Goal: Book appointment/travel/reservation

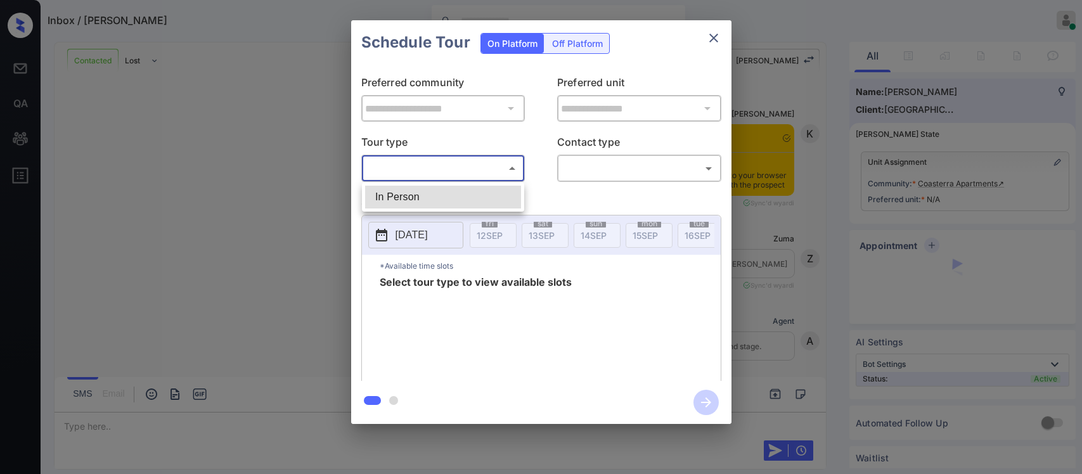
click at [397, 165] on body "Inbox / Sebastian Pozo Almas Zainab Online Set yourself offline Set yourself on…" at bounding box center [541, 237] width 1082 height 474
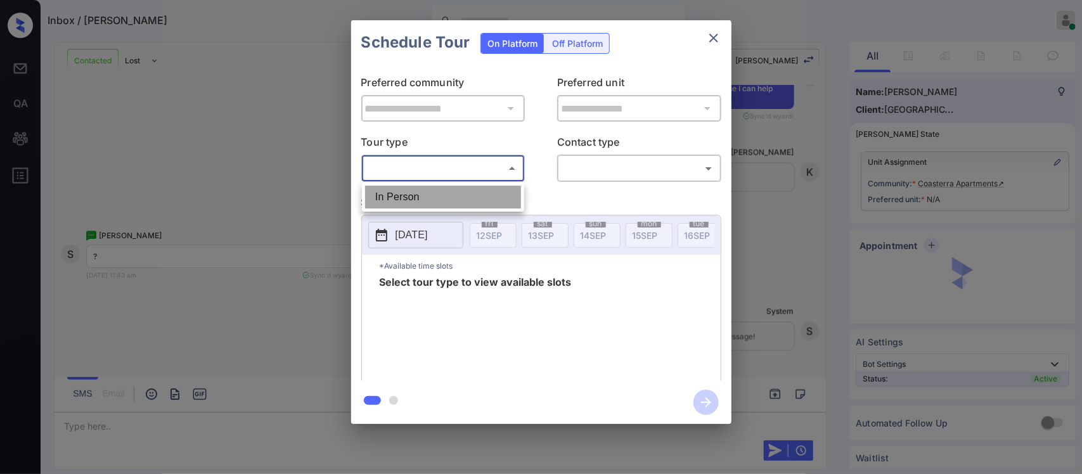
click at [400, 200] on li "In Person" at bounding box center [443, 197] width 156 height 23
type input "********"
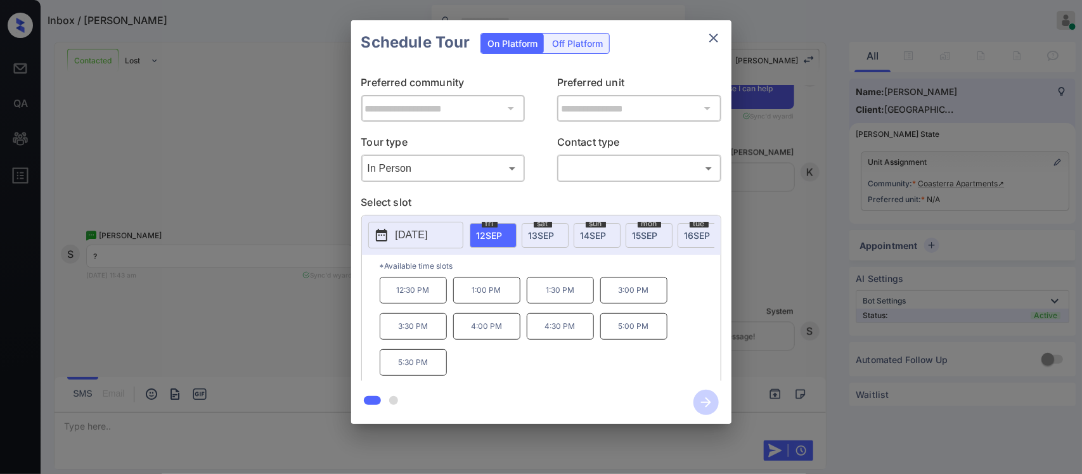
click at [619, 335] on p "5:00 PM" at bounding box center [633, 326] width 67 height 27
click at [714, 39] on icon "close" at bounding box center [713, 38] width 9 height 9
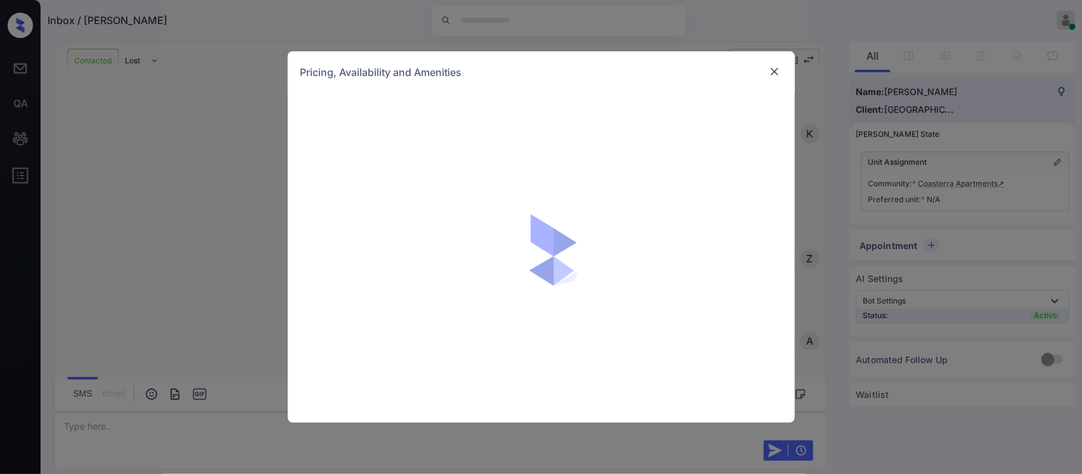
scroll to position [685, 0]
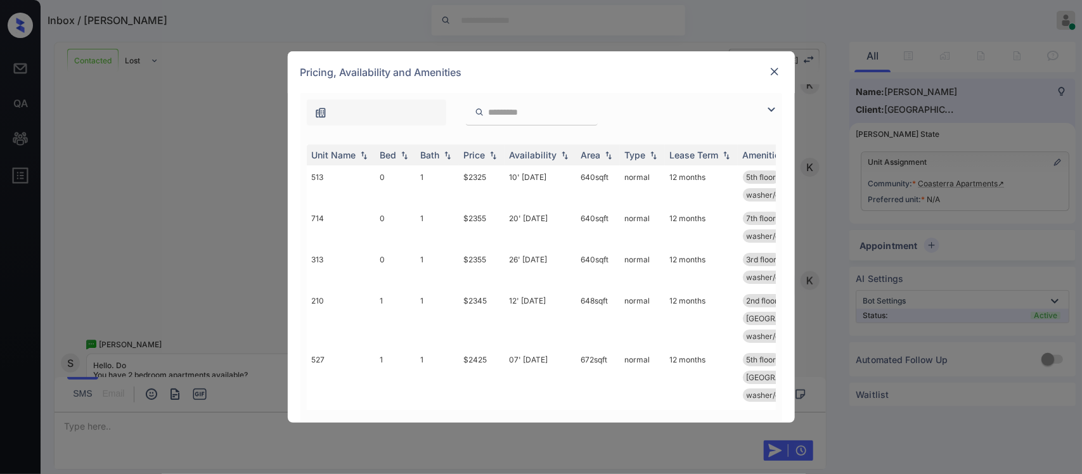
click at [494, 154] on img at bounding box center [493, 155] width 13 height 9
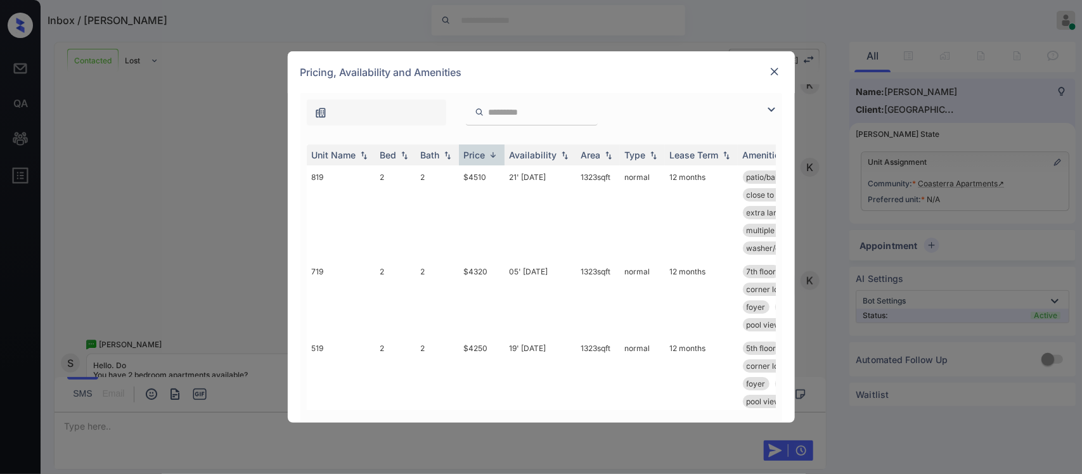
click at [494, 154] on img at bounding box center [493, 155] width 13 height 10
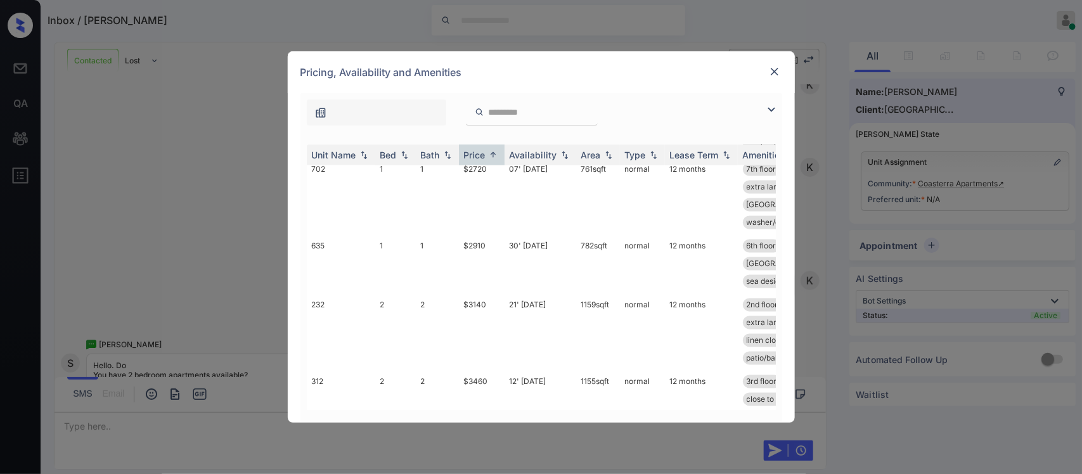
scroll to position [1109, 0]
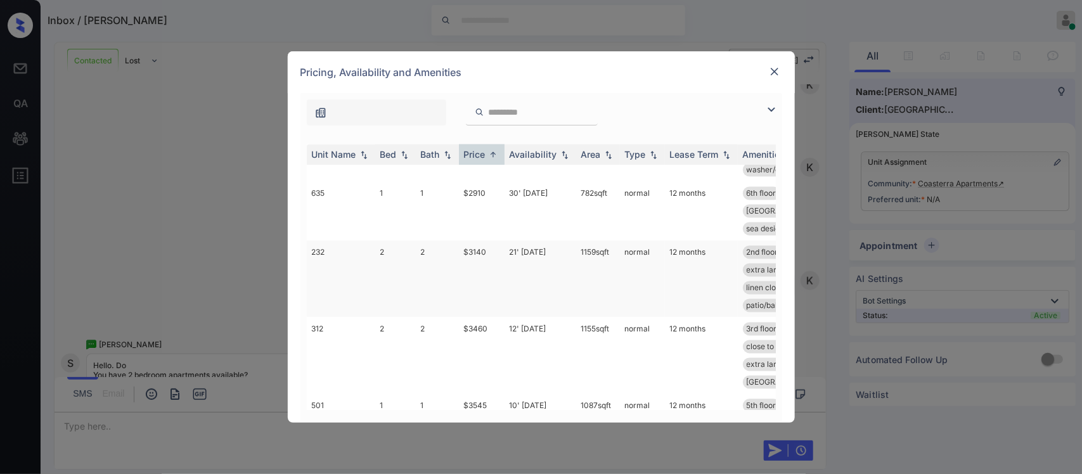
click at [562, 241] on td "21' [DATE]" at bounding box center [541, 279] width 72 height 77
click at [562, 241] on td "21' Dec 25" at bounding box center [541, 279] width 72 height 77
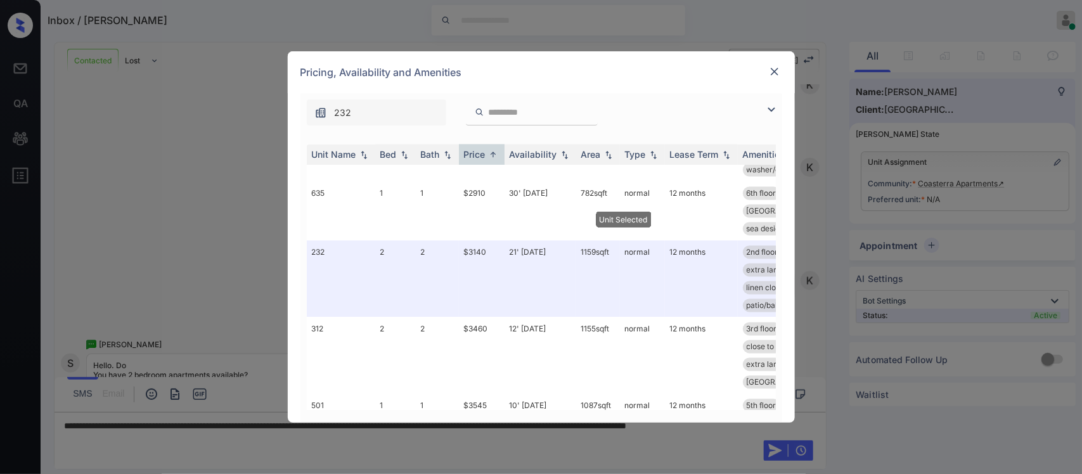
click at [771, 72] on img at bounding box center [774, 71] width 13 height 13
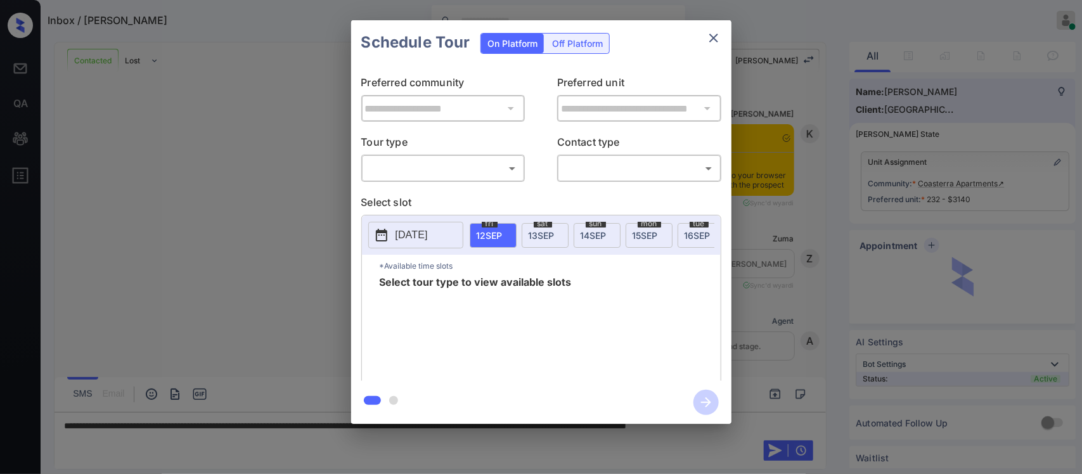
scroll to position [4700, 0]
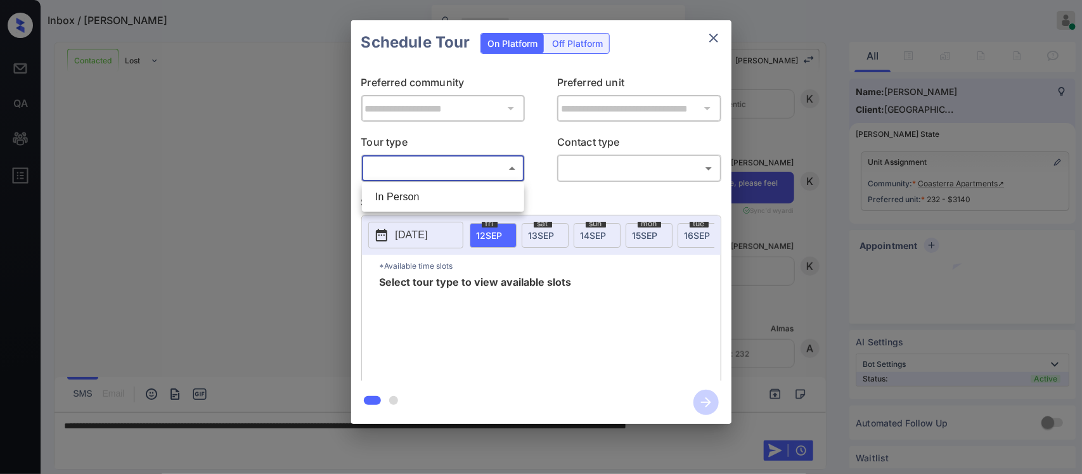
click at [470, 165] on body "Inbox / [PERSON_NAME] [PERSON_NAME] Online Set yourself offline Set yourself on…" at bounding box center [541, 237] width 1082 height 474
click at [460, 200] on li "In Person" at bounding box center [443, 197] width 156 height 23
type input "********"
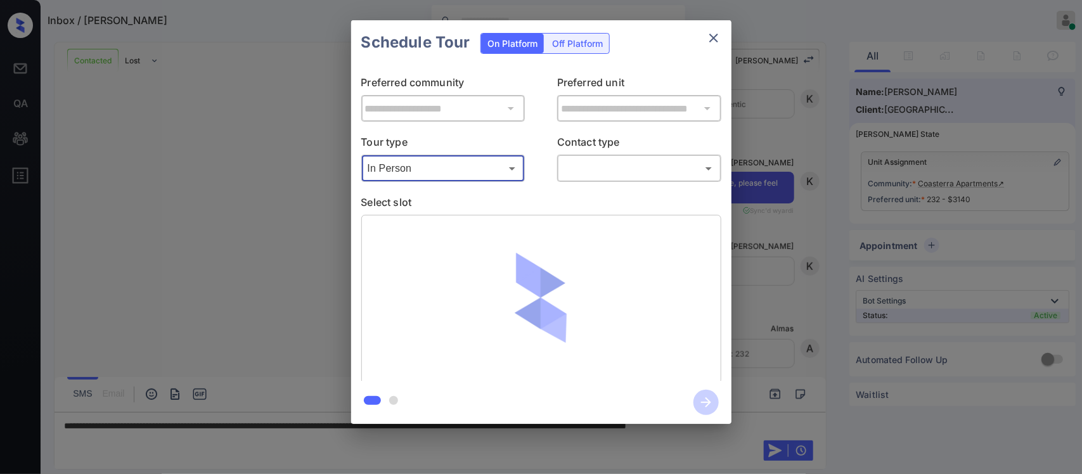
click at [594, 176] on body "Inbox / [PERSON_NAME] [PERSON_NAME] Online Set yourself offline Set yourself on…" at bounding box center [541, 237] width 1082 height 474
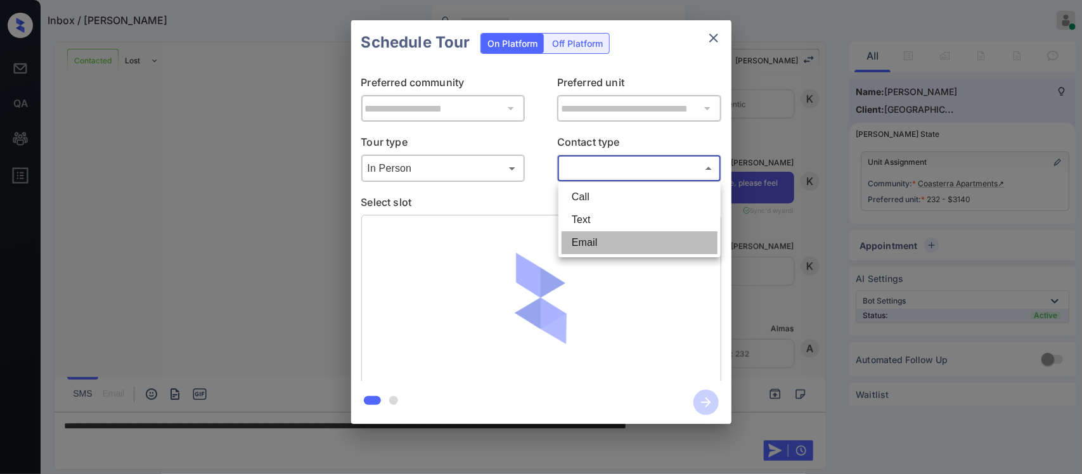
drag, startPoint x: 589, startPoint y: 233, endPoint x: 620, endPoint y: 226, distance: 31.2
click at [620, 226] on ul "Call Text Email" at bounding box center [639, 220] width 162 height 75
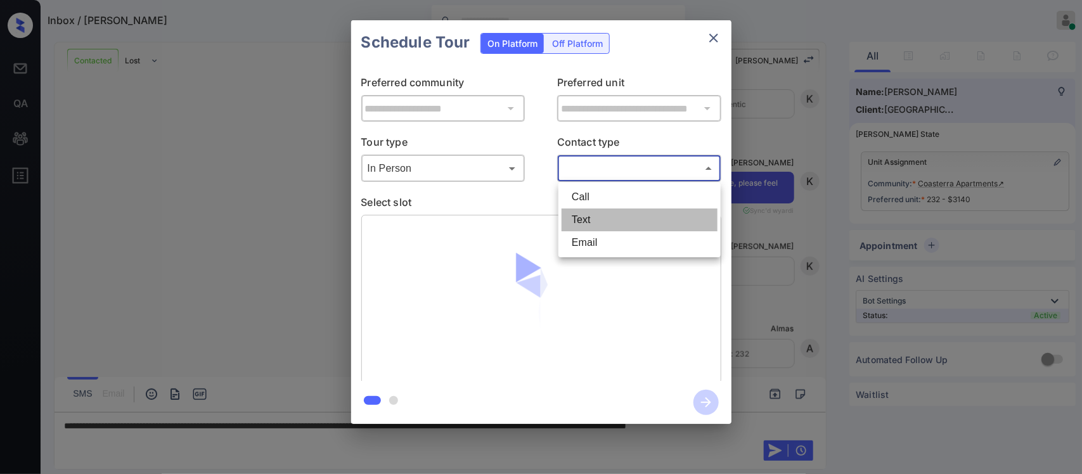
click at [620, 226] on li "Text" at bounding box center [640, 220] width 156 height 23
type input "****"
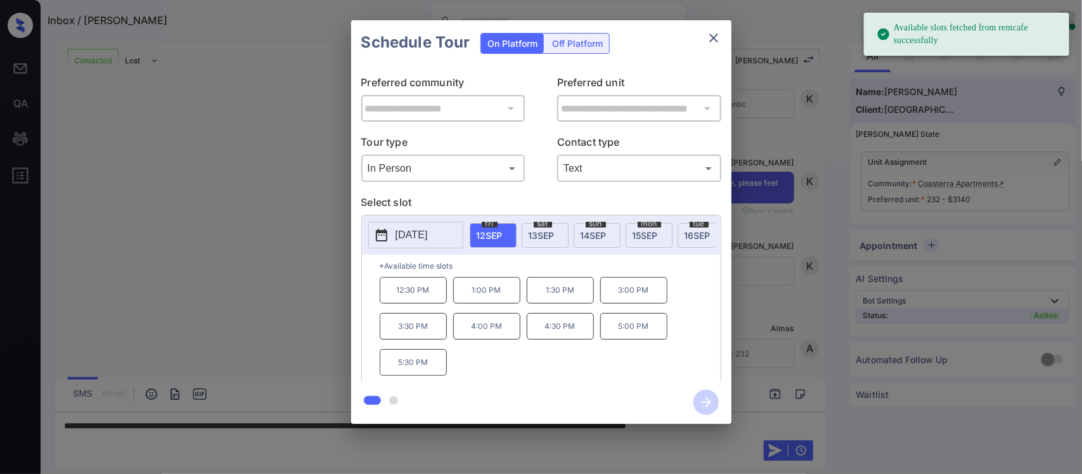
click at [628, 336] on p "5:00 PM" at bounding box center [633, 326] width 67 height 27
click at [695, 396] on icon "button" at bounding box center [705, 402] width 25 height 25
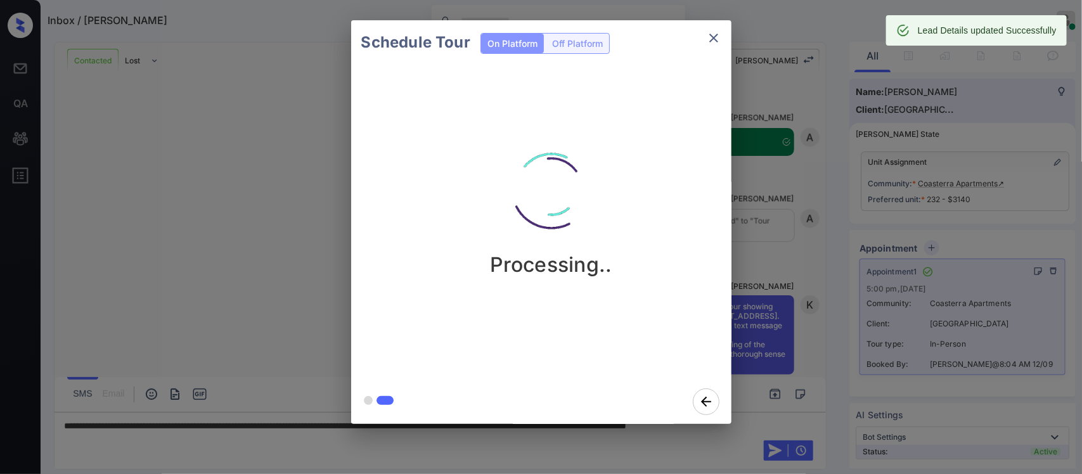
scroll to position [5077, 0]
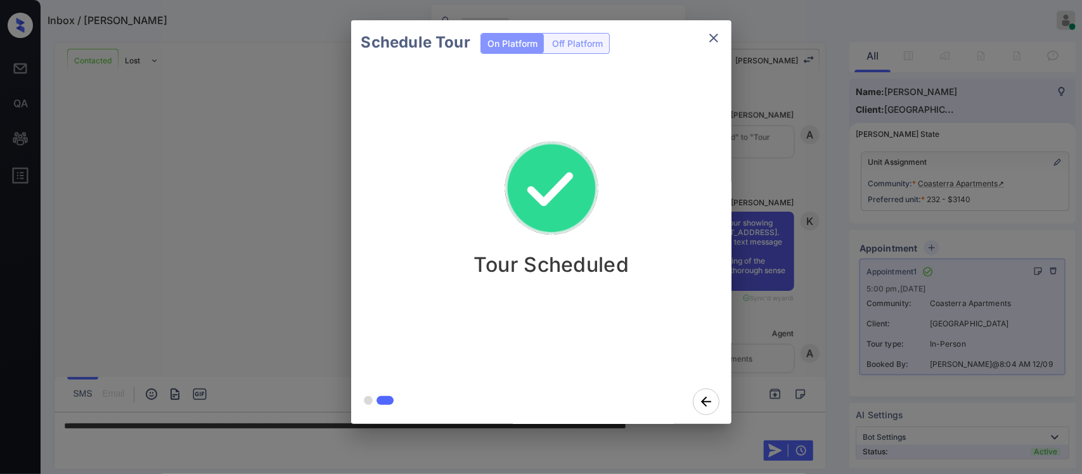
click at [768, 176] on div "Schedule Tour On Platform Off Platform Tour Scheduled" at bounding box center [541, 222] width 1082 height 444
